Goal: Find specific page/section: Find specific page/section

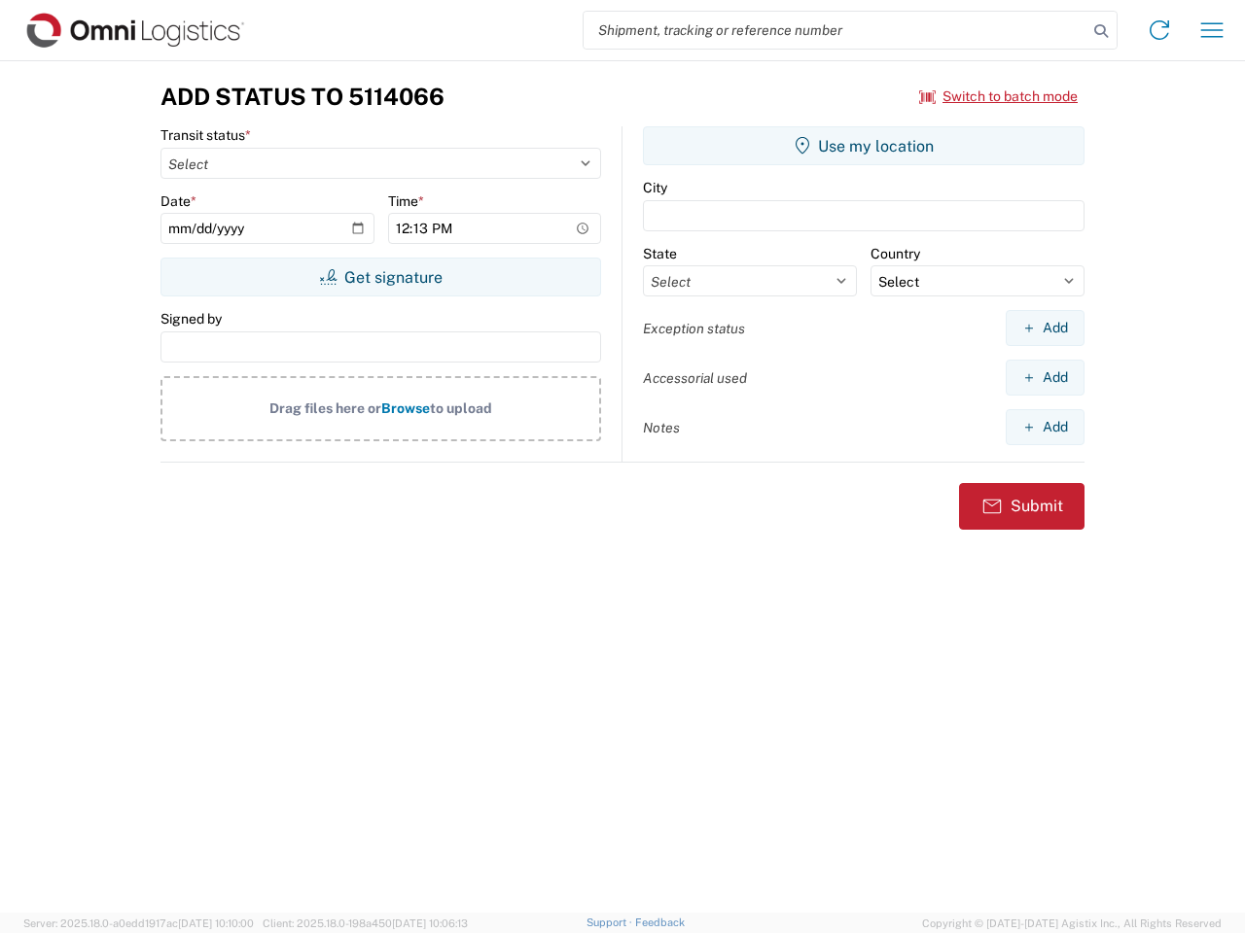
click at [835, 30] on input "search" at bounding box center [835, 30] width 504 height 37
click at [1101, 31] on icon at bounding box center [1100, 31] width 27 height 27
click at [1159, 30] on icon at bounding box center [1158, 30] width 31 height 31
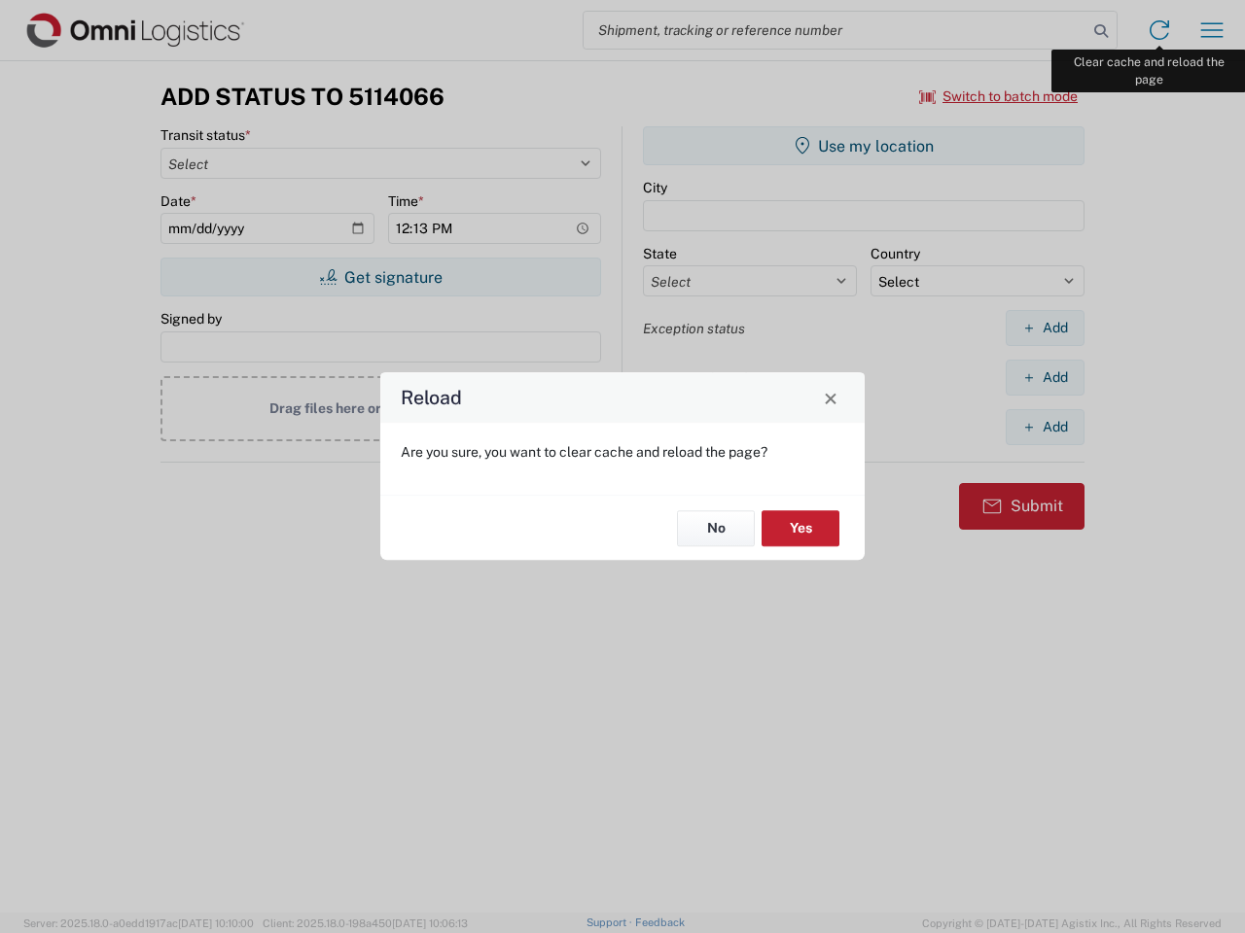
click at [1211, 30] on div "Reload Are you sure, you want to clear cache and reload the page? No Yes" at bounding box center [622, 466] width 1245 height 933
click at [999, 96] on div "Reload Are you sure, you want to clear cache and reload the page? No Yes" at bounding box center [622, 466] width 1245 height 933
click at [380, 277] on div "Reload Are you sure, you want to clear cache and reload the page? No Yes" at bounding box center [622, 466] width 1245 height 933
click at [863, 146] on div "Reload Are you sure, you want to clear cache and reload the page? No Yes" at bounding box center [622, 466] width 1245 height 933
click at [1044, 328] on div "Reload Are you sure, you want to clear cache and reload the page? No Yes" at bounding box center [622, 466] width 1245 height 933
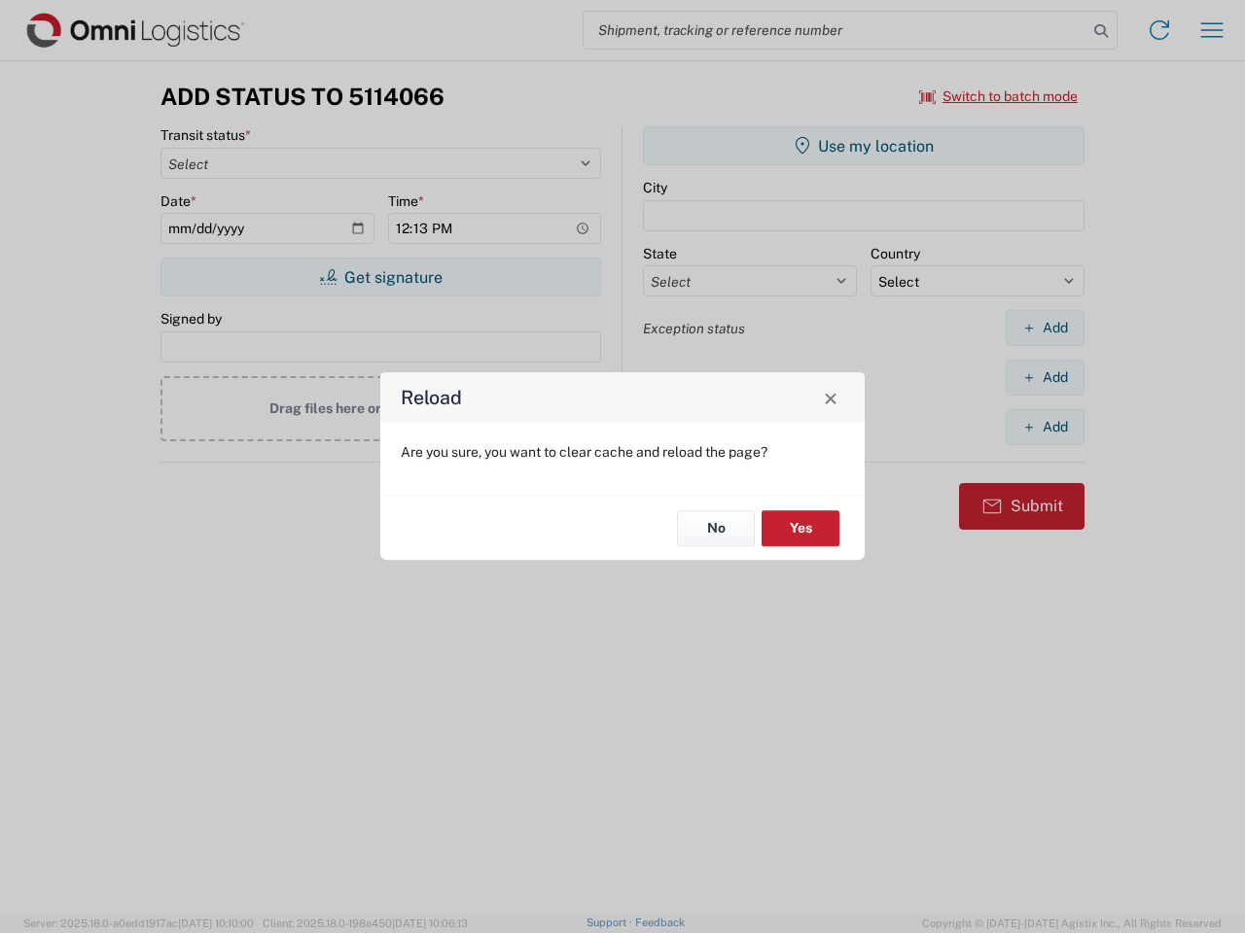
click at [1044, 377] on div "Reload Are you sure, you want to clear cache and reload the page? No Yes" at bounding box center [622, 466] width 1245 height 933
click at [1044, 427] on div "Reload Are you sure, you want to clear cache and reload the page? No Yes" at bounding box center [622, 466] width 1245 height 933
